Goal: Task Accomplishment & Management: Use online tool/utility

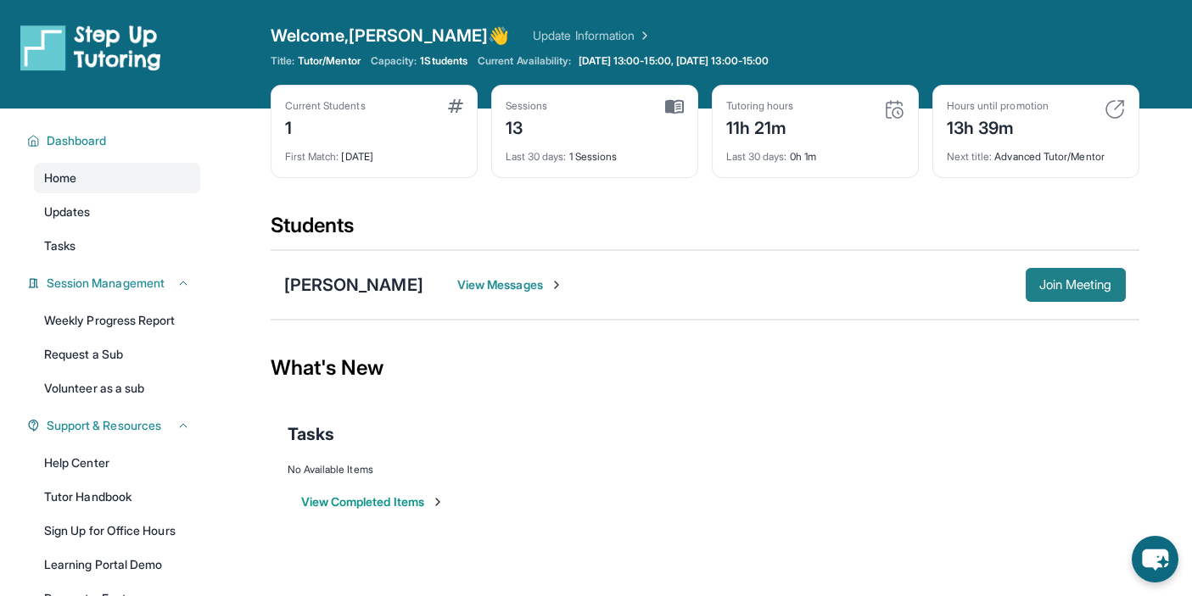
click at [1060, 287] on span "Join Meeting" at bounding box center [1075, 285] width 73 height 10
click at [1079, 290] on span "Join Meeting" at bounding box center [1075, 285] width 73 height 10
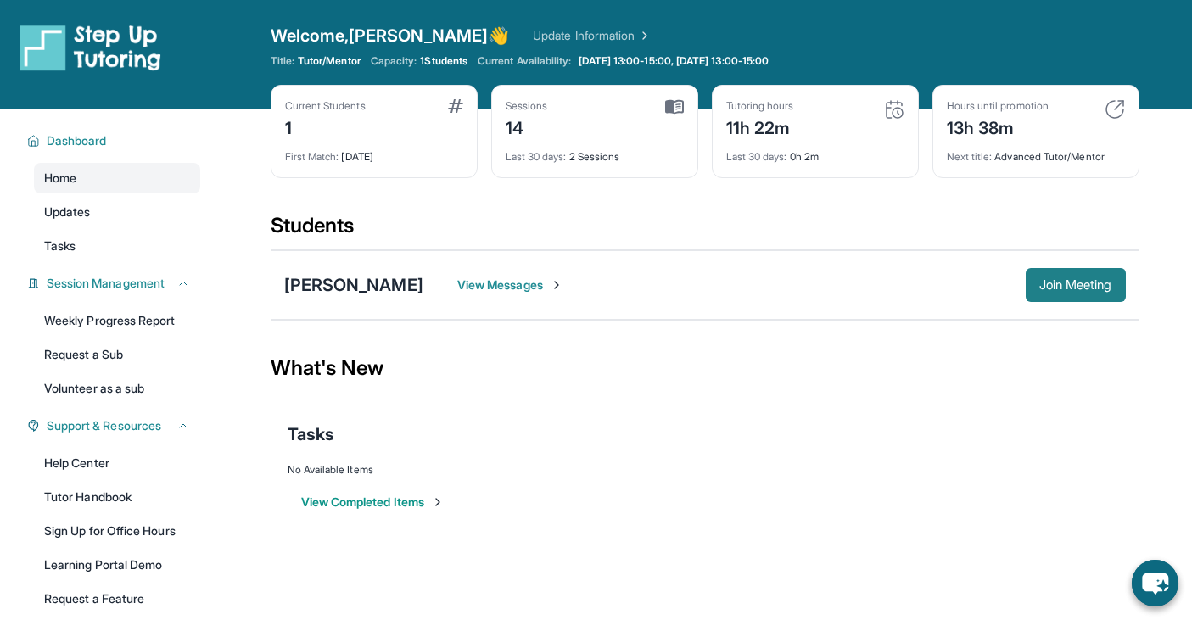
click at [1070, 282] on span "Join Meeting" at bounding box center [1075, 285] width 73 height 10
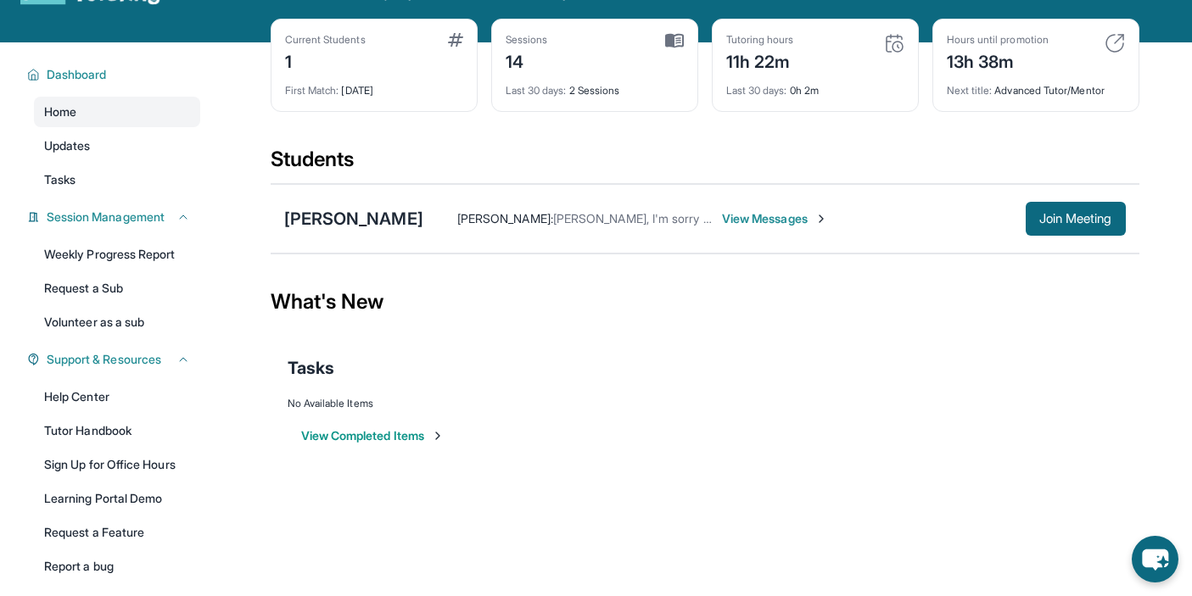
scroll to position [86, 0]
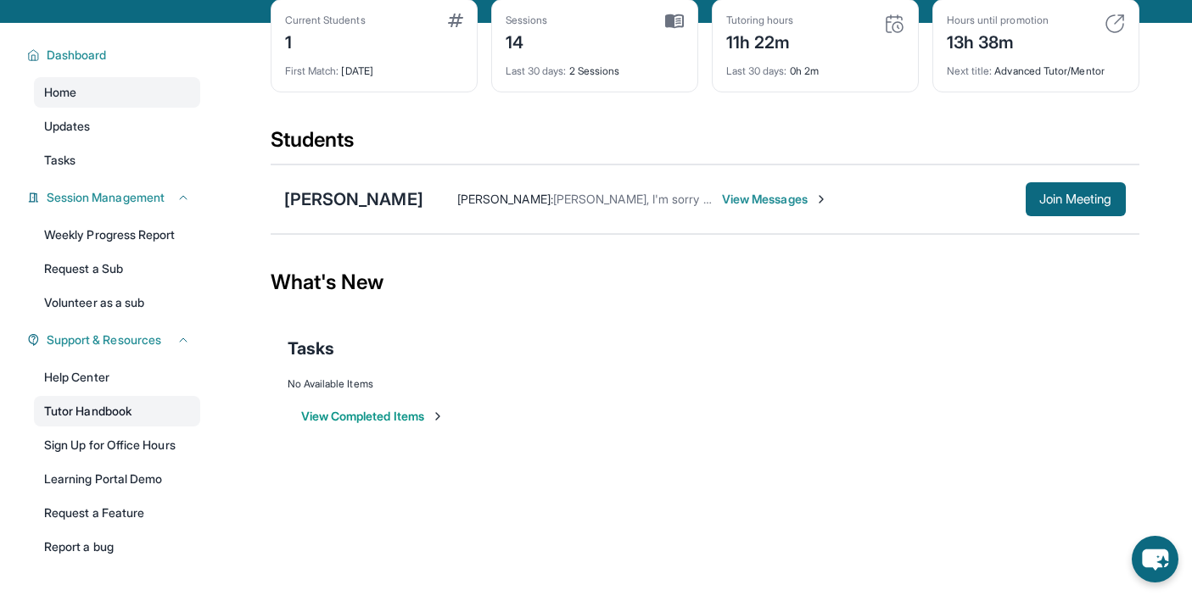
click at [117, 414] on link "Tutor Handbook" at bounding box center [117, 411] width 166 height 31
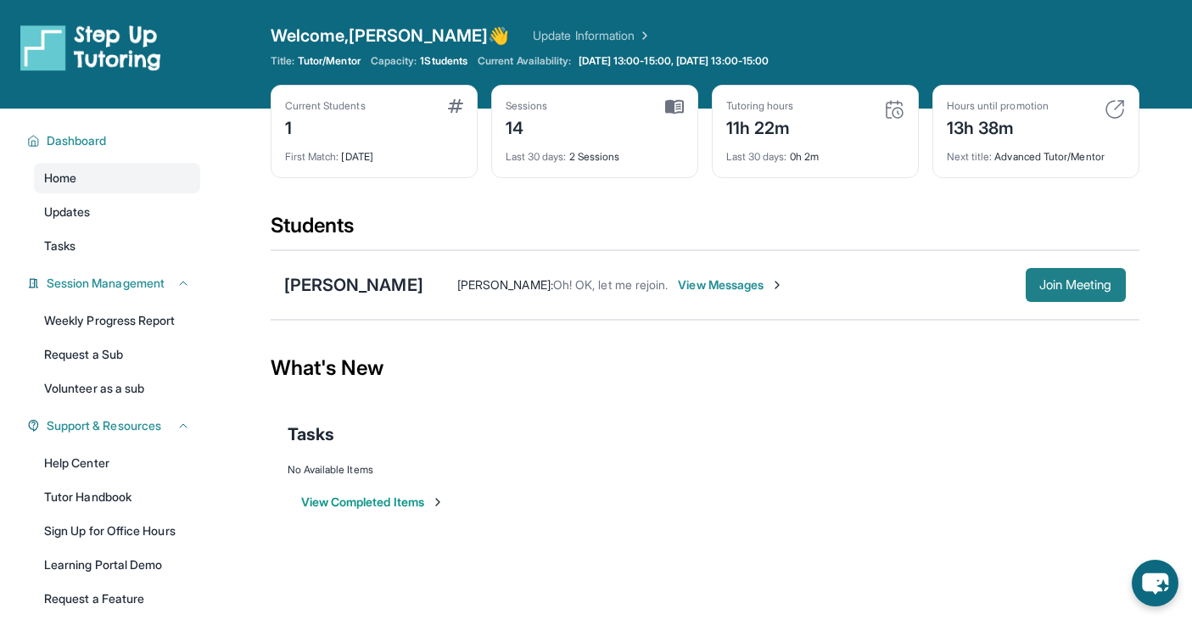
click at [1067, 282] on span "Join Meeting" at bounding box center [1075, 285] width 73 height 10
